Goal: Task Accomplishment & Management: Use online tool/utility

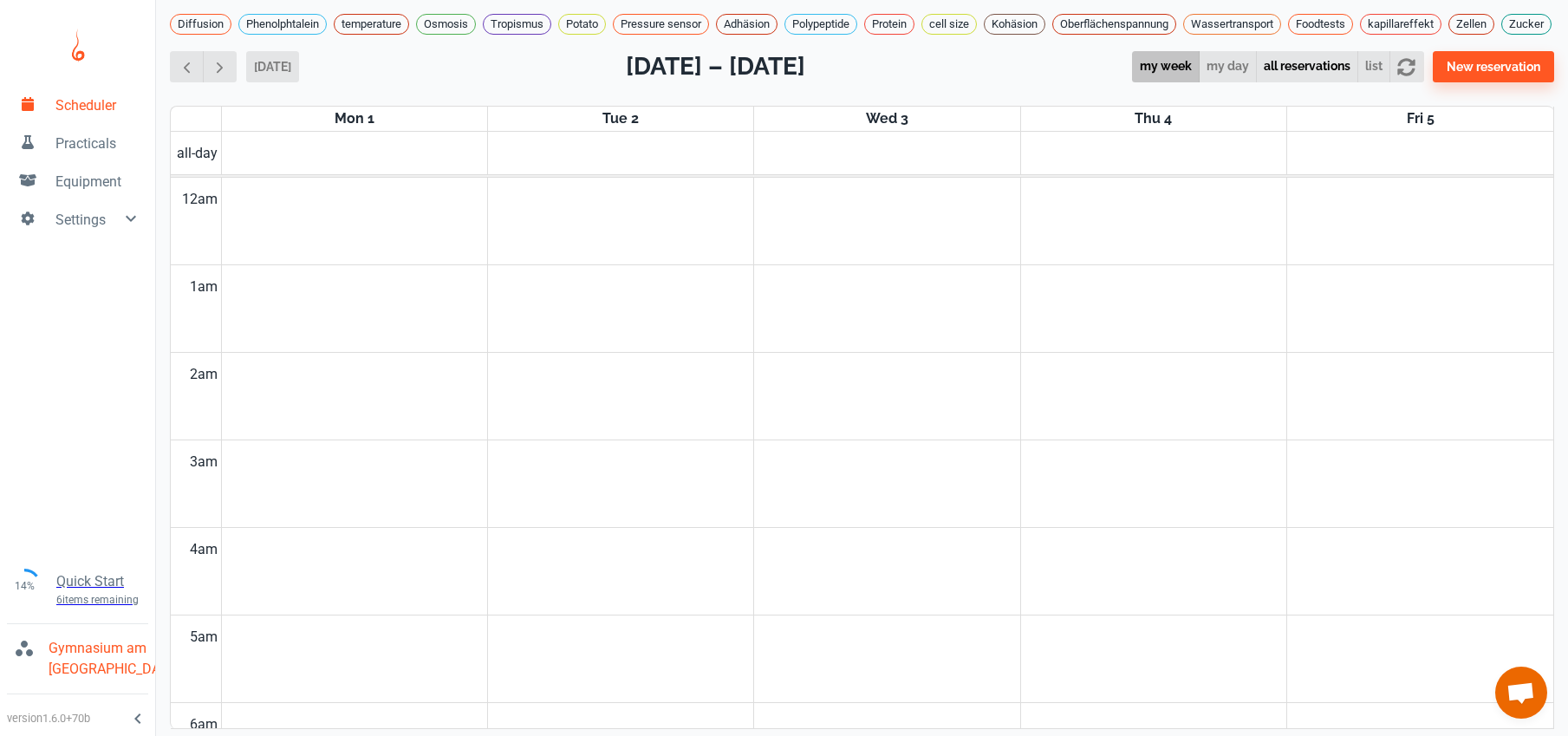
scroll to position [701, 0]
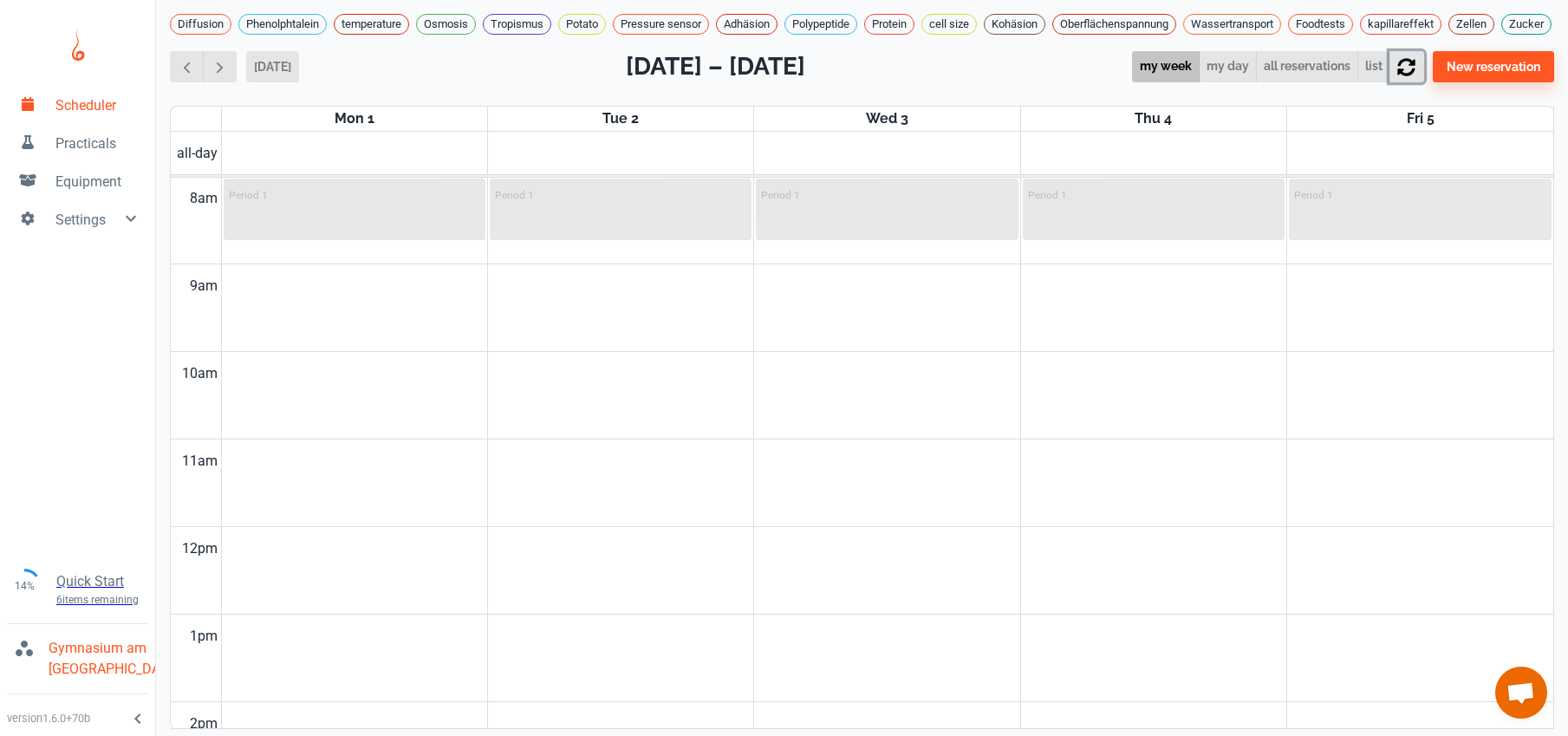
click at [1415, 62] on icon "button" at bounding box center [1406, 67] width 18 height 18
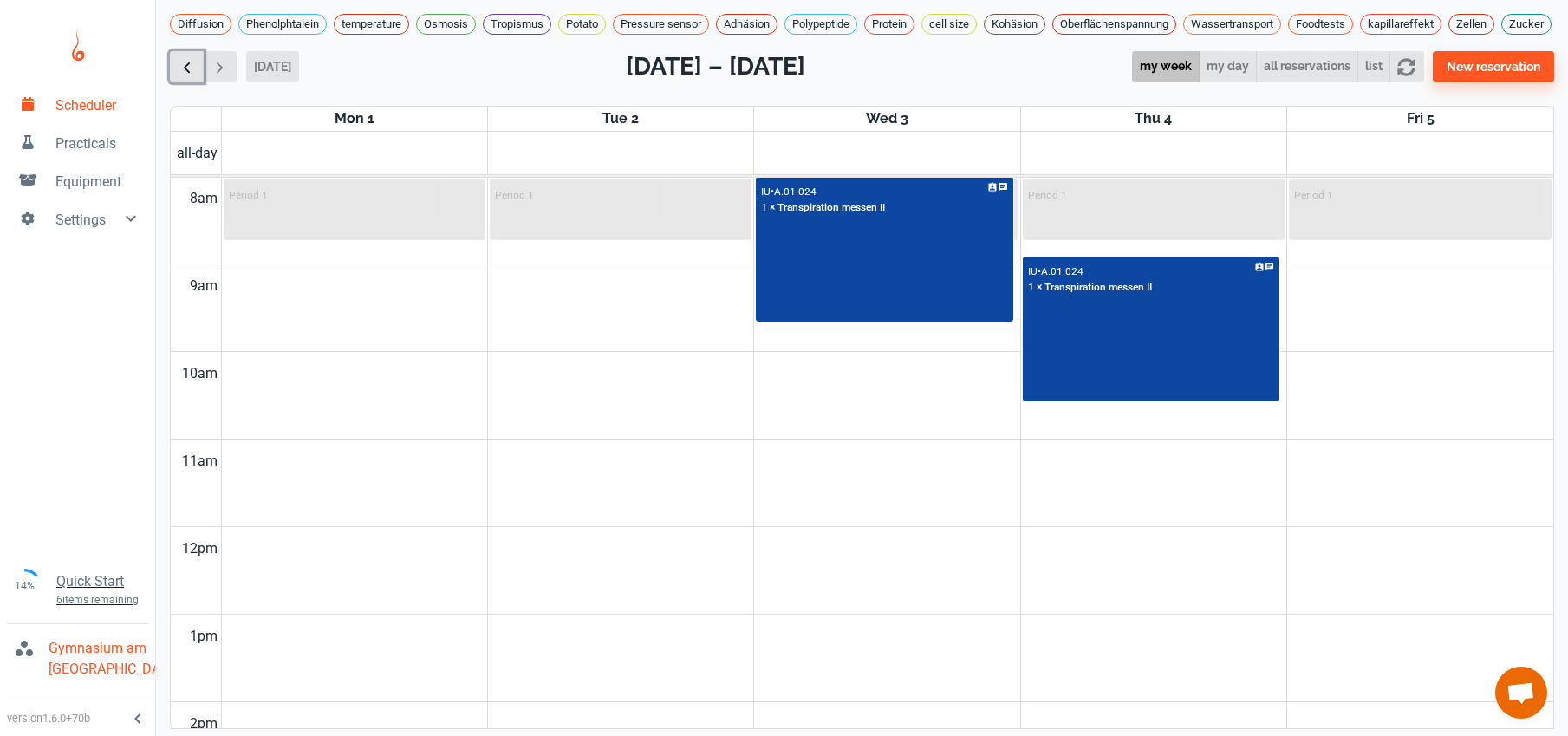
click at [172, 64] on button "button" at bounding box center [187, 67] width 34 height 32
click at [180, 62] on span "button" at bounding box center [187, 67] width 18 height 18
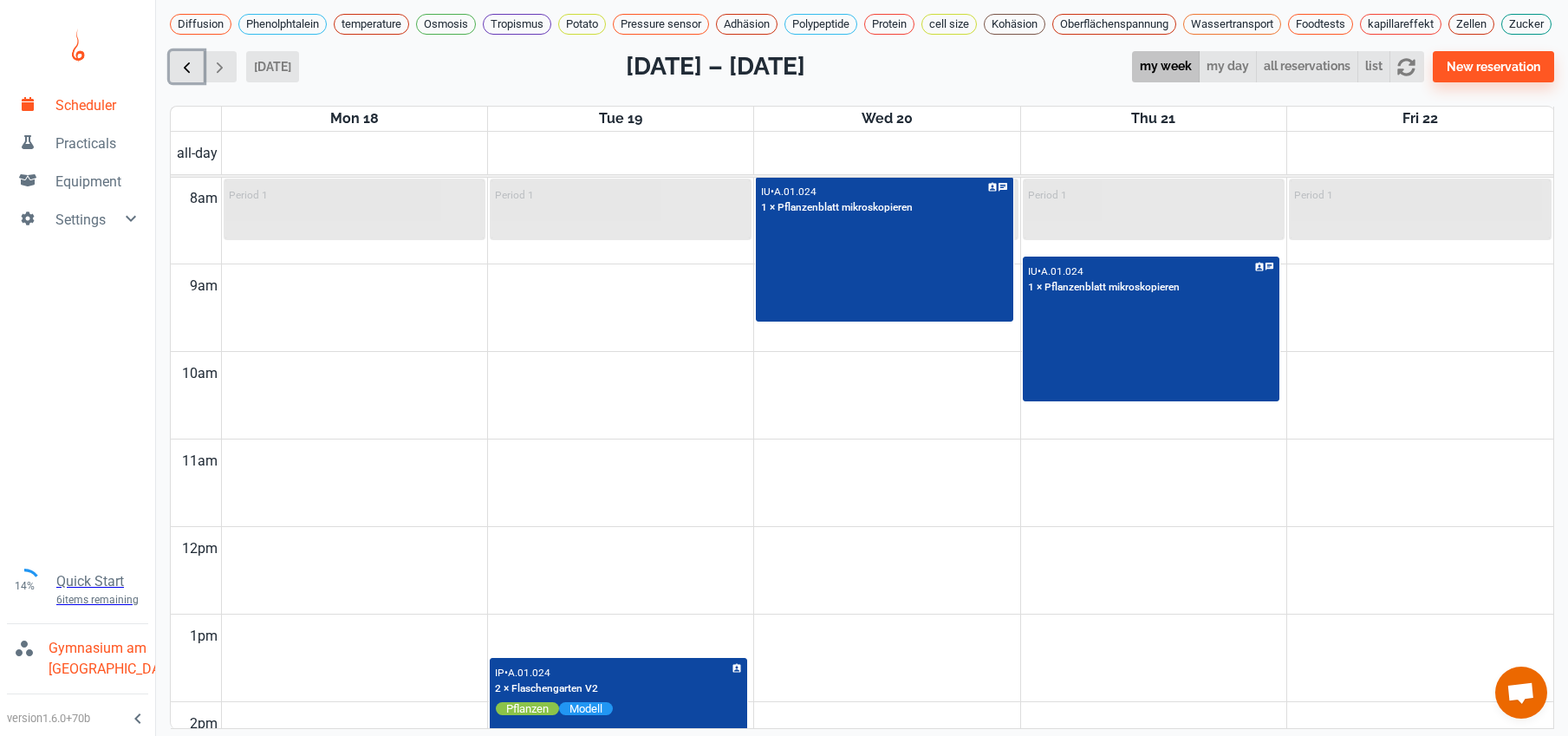
click at [180, 62] on span "button" at bounding box center [187, 67] width 18 height 18
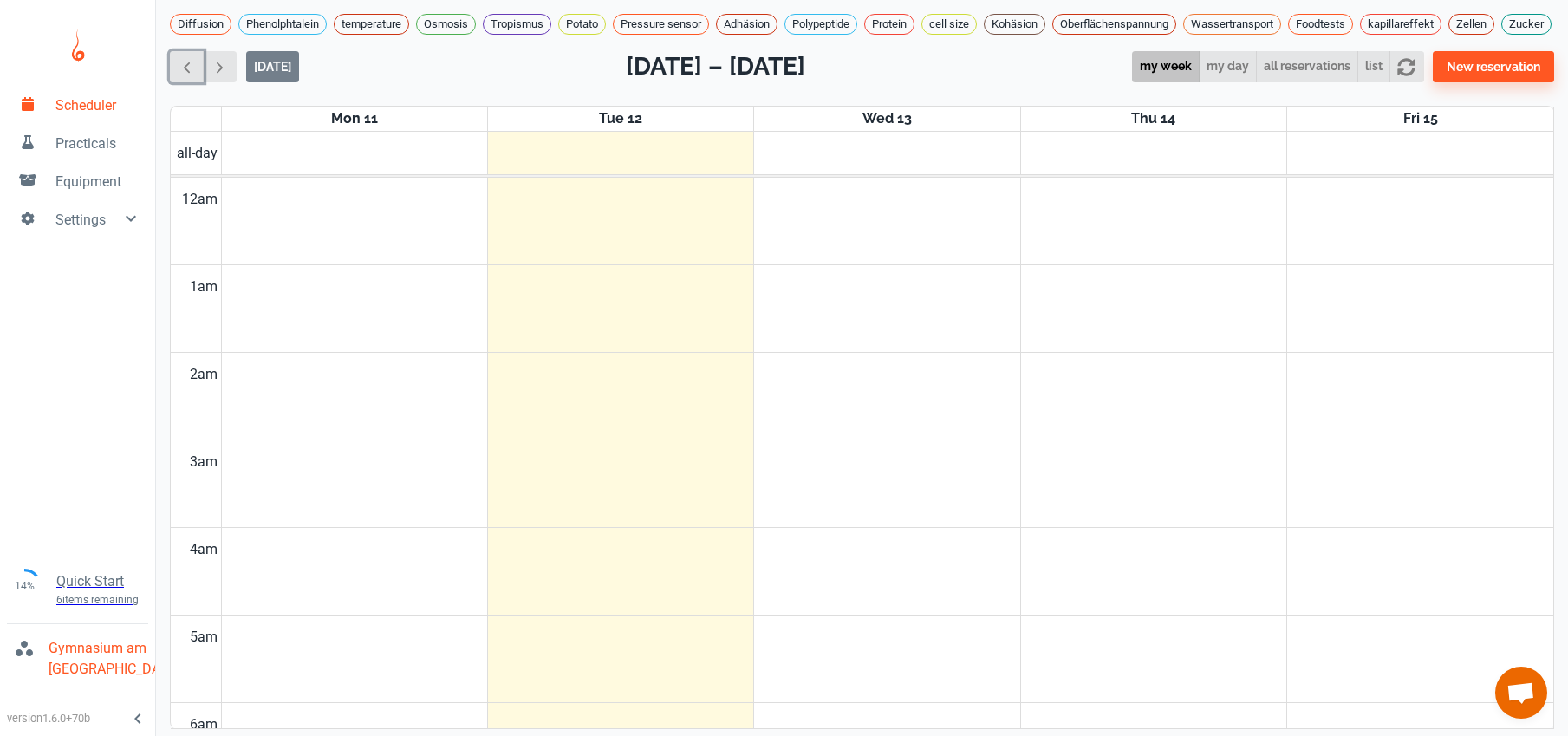
scroll to position [589, 0]
